Goal: Use online tool/utility: Utilize a website feature to perform a specific function

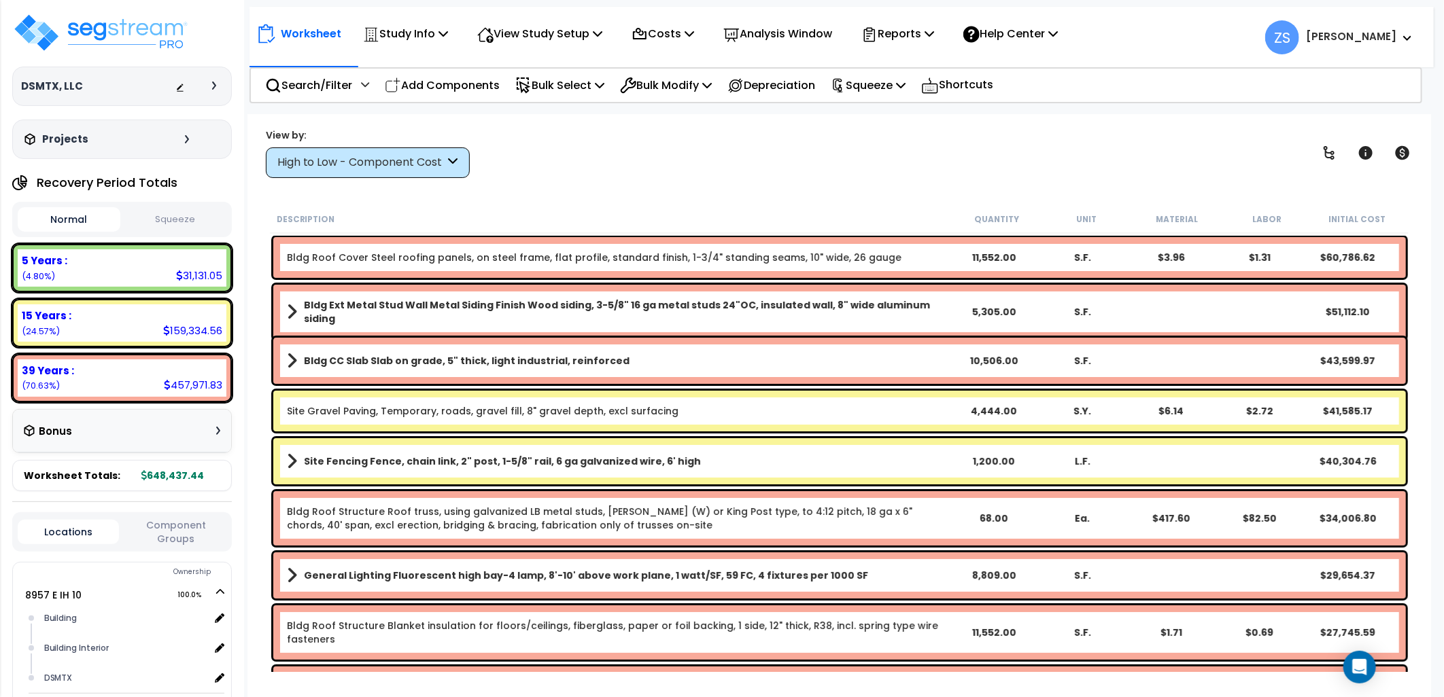
click at [583, 185] on div "Worksheet Study Info Study Setup Add Property Unit Template study Clone study ZS" at bounding box center [839, 462] width 1184 height 697
click at [181, 222] on button "Squeeze" at bounding box center [175, 220] width 103 height 24
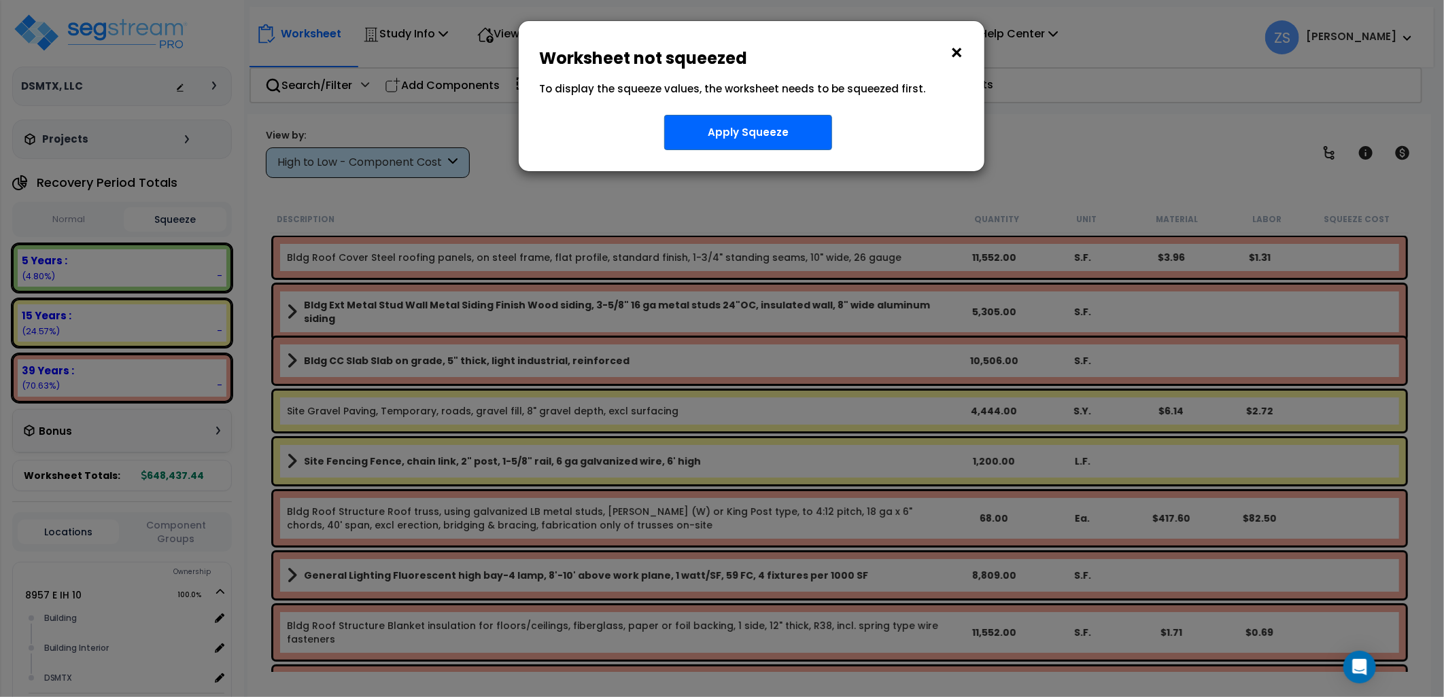
click at [954, 51] on button "×" at bounding box center [956, 53] width 15 height 22
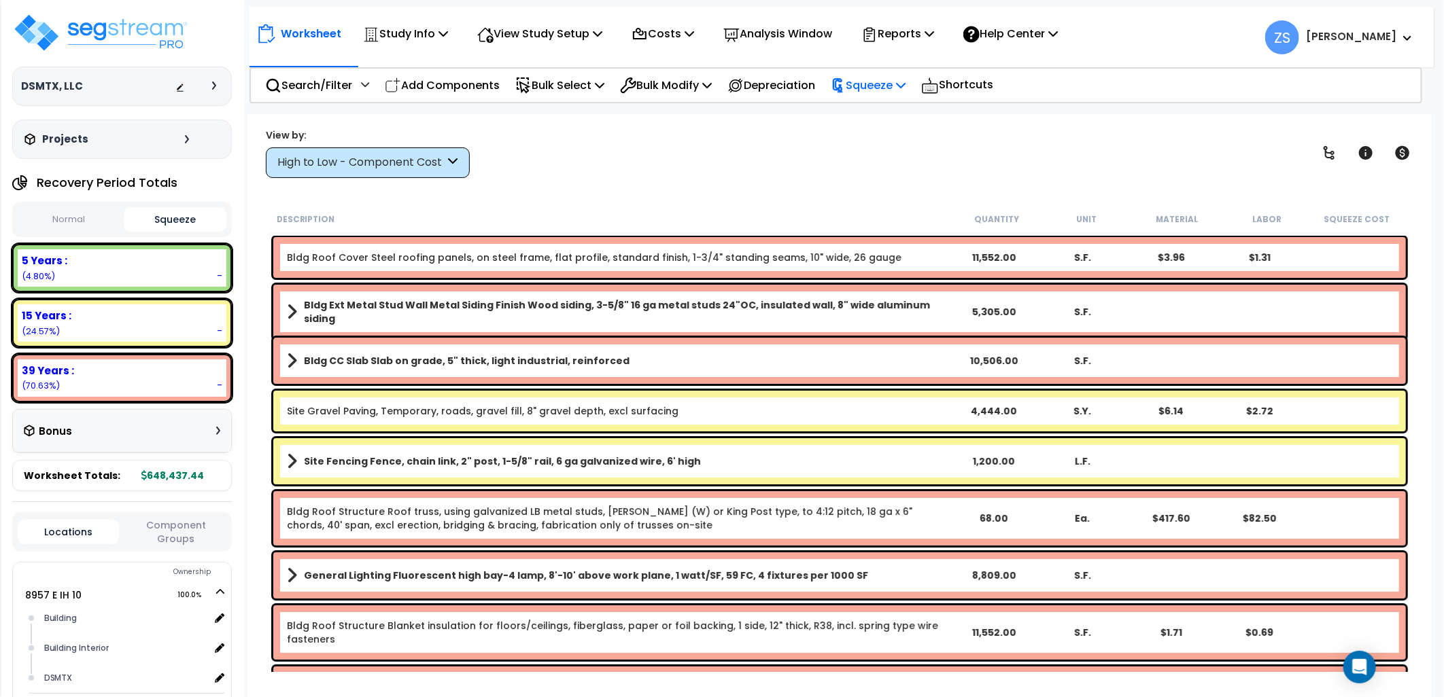
click at [905, 86] on p "Squeeze" at bounding box center [868, 85] width 75 height 18
click at [899, 112] on link "Squeeze" at bounding box center [891, 115] width 135 height 27
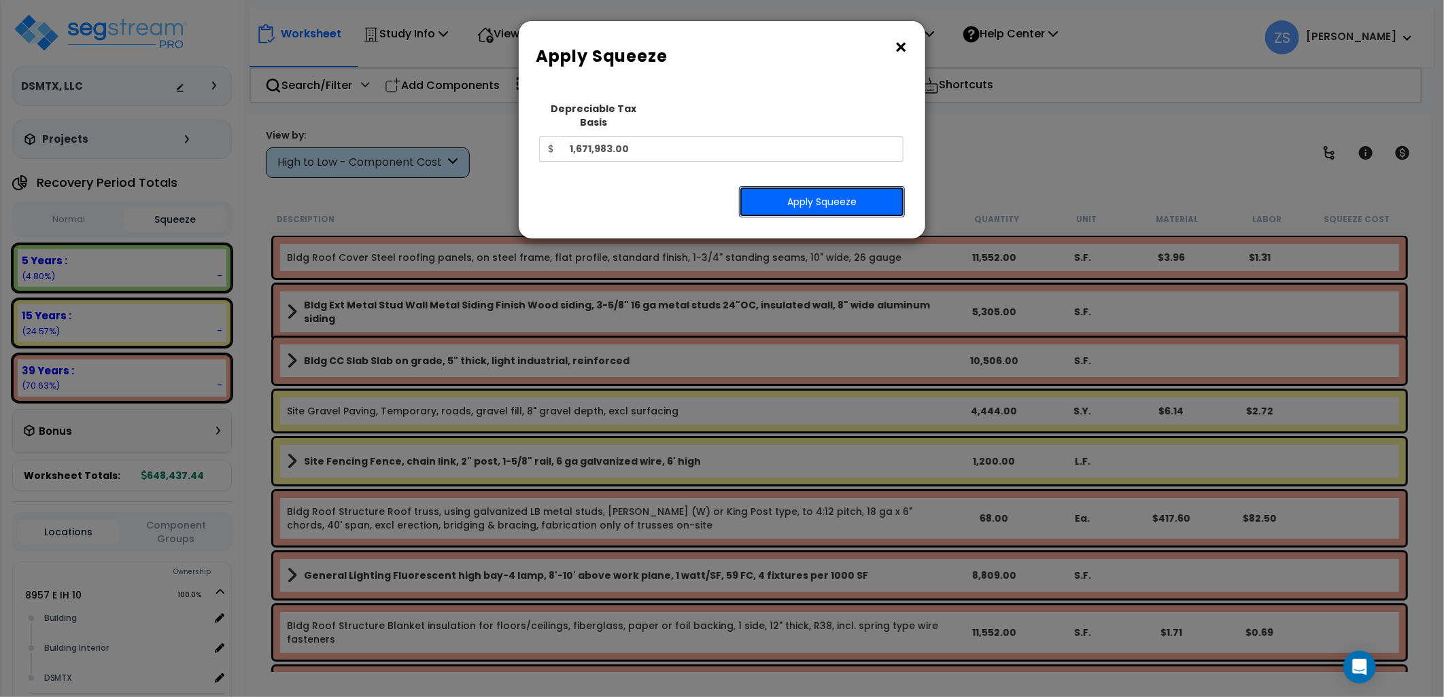
click at [800, 188] on button "Apply Squeeze" at bounding box center [822, 201] width 166 height 31
